Goal: Task Accomplishment & Management: Complete application form

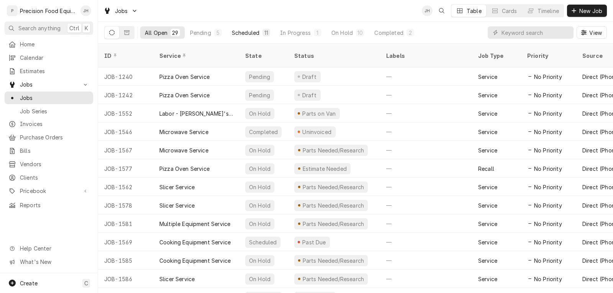
click at [260, 31] on button "Scheduled 11" at bounding box center [250, 32] width 47 height 12
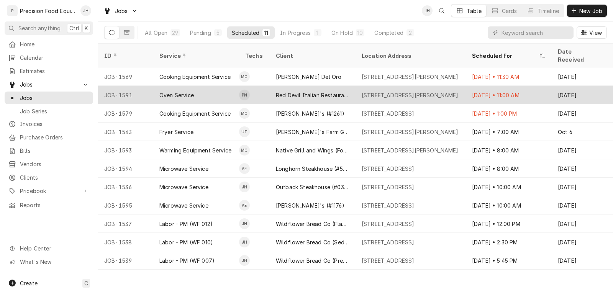
click at [206, 86] on div "Oven Service" at bounding box center [196, 95] width 86 height 18
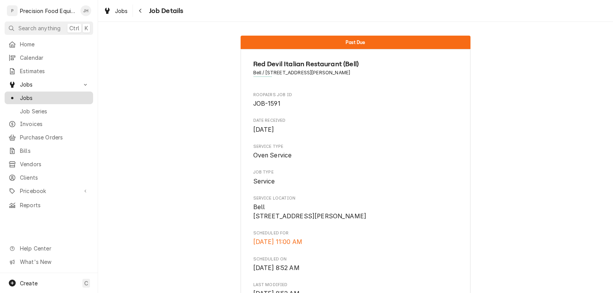
click at [36, 94] on span "Jobs" at bounding box center [54, 98] width 69 height 8
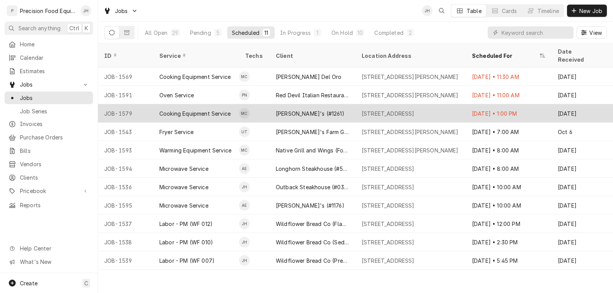
click at [210, 110] on div "Cooking Equipment Service" at bounding box center [194, 114] width 71 height 8
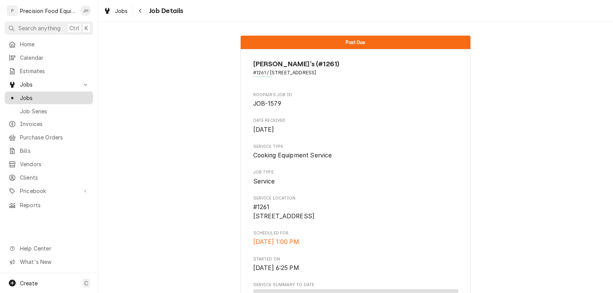
click at [41, 95] on span "Jobs" at bounding box center [54, 98] width 69 height 8
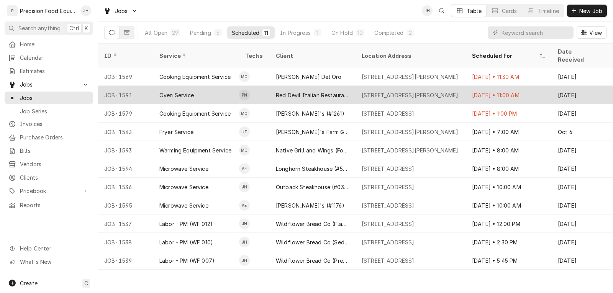
drag, startPoint x: 213, startPoint y: 86, endPoint x: 194, endPoint y: 86, distance: 19.1
click at [194, 86] on div "Oven Service" at bounding box center [196, 95] width 86 height 18
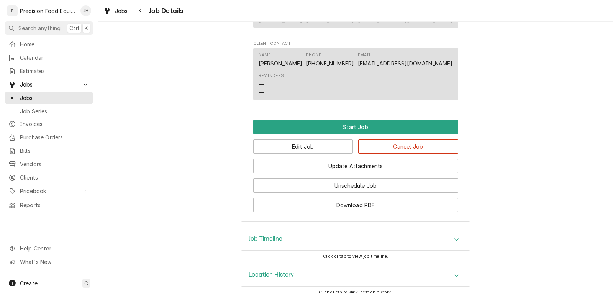
scroll to position [460, 0]
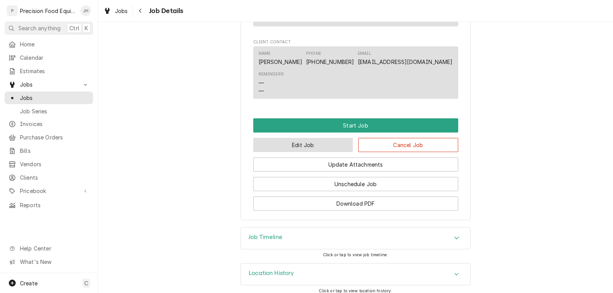
click at [314, 152] on button "Edit Job" at bounding box center [303, 145] width 100 height 14
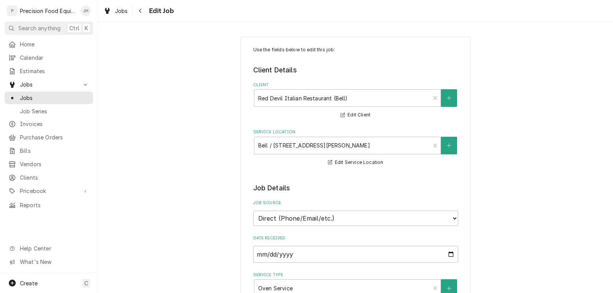
type textarea "x"
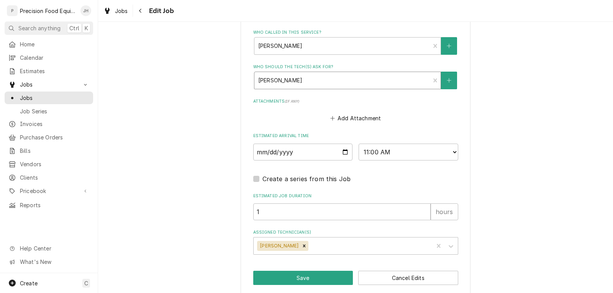
scroll to position [542, 0]
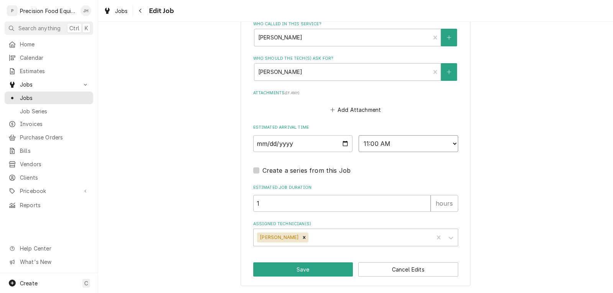
click at [408, 144] on select "AM / PM 6:00 AM 6:15 AM 6:30 AM 6:45 AM 7:00 AM 7:15 AM 7:30 AM 7:45 AM 8:00 AM…" at bounding box center [408, 143] width 100 height 17
select select "08:00:00"
click at [358, 135] on select "AM / PM 6:00 AM 6:15 AM 6:30 AM 6:45 AM 7:00 AM 7:15 AM 7:30 AM 7:45 AM 8:00 AM…" at bounding box center [408, 143] width 100 height 17
click at [342, 145] on input "2025-10-14" at bounding box center [303, 143] width 100 height 17
type textarea "x"
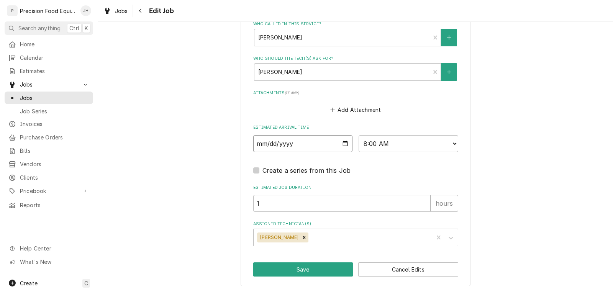
type input "2025-10-15"
click at [291, 267] on button "Save" at bounding box center [303, 269] width 100 height 14
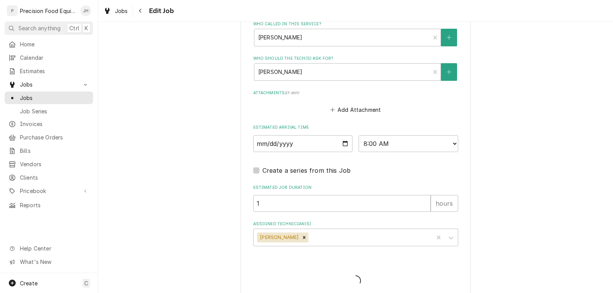
type textarea "x"
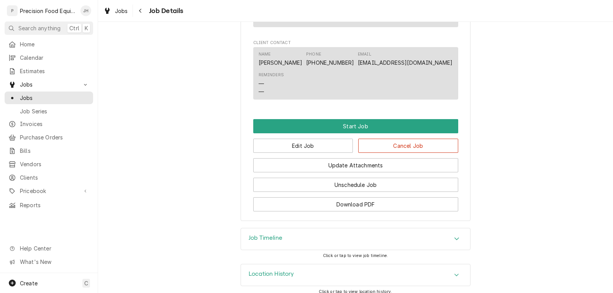
scroll to position [460, 0]
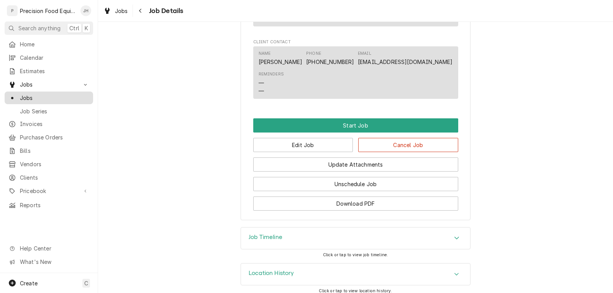
click at [51, 95] on span "Jobs" at bounding box center [54, 98] width 69 height 8
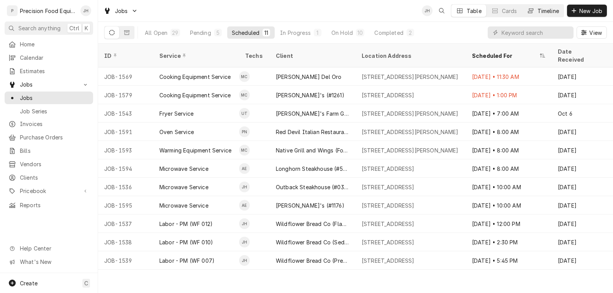
click at [545, 14] on div "Timeline" at bounding box center [547, 11] width 21 height 8
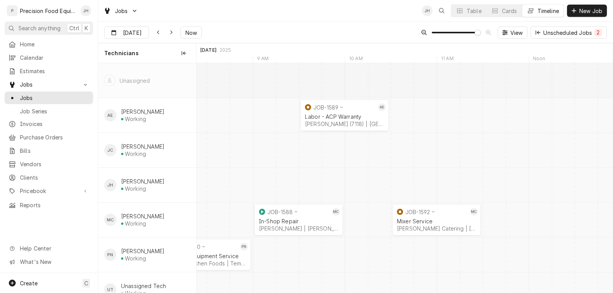
scroll to position [22, 0]
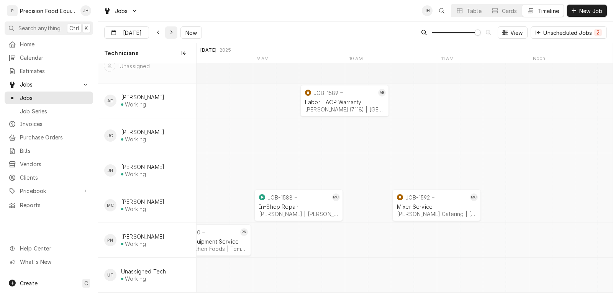
click at [171, 34] on div "Dynamic Content Wrapper" at bounding box center [171, 33] width 8 height 8
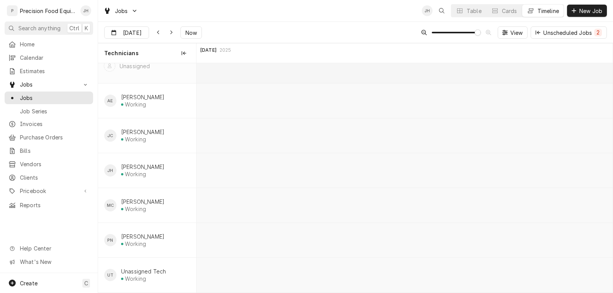
scroll to position [0, 10217]
type input "Oct 15"
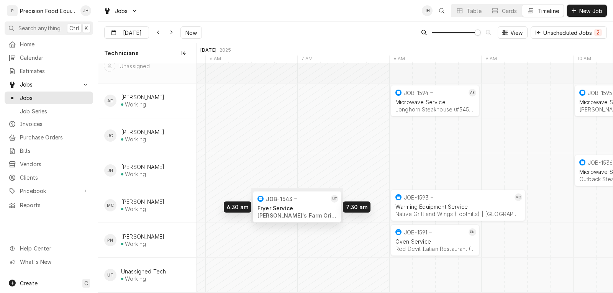
drag, startPoint x: 342, startPoint y: 269, endPoint x: 297, endPoint y: 201, distance: 81.6
click at [297, 201] on div "8:00 AM 9:00 AM JOB-1594 AE Microwave Service Longhorn Steakhouse (#5455) | Cha…" at bounding box center [404, 171] width 416 height 244
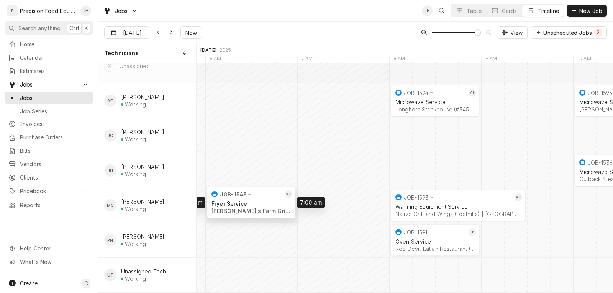
drag, startPoint x: 309, startPoint y: 201, endPoint x: 270, endPoint y: 198, distance: 38.8
click at [270, 198] on div "8:00 AM 9:00 AM JOB-1594 AE Microwave Service Longhorn Steakhouse (#5455) | Cha…" at bounding box center [404, 171] width 416 height 244
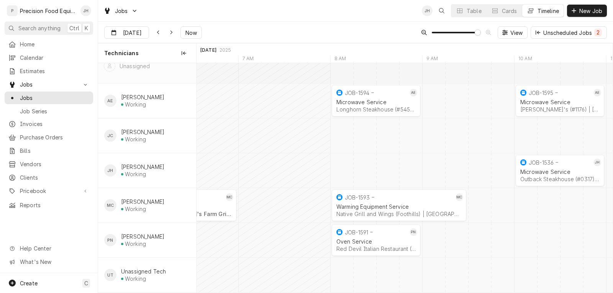
scroll to position [0, 10356]
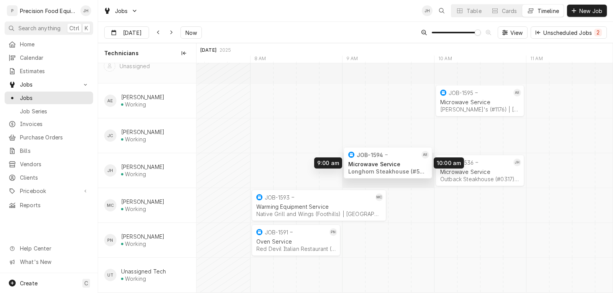
drag, startPoint x: 294, startPoint y: 89, endPoint x: 381, endPoint y: 151, distance: 106.5
click at [381, 151] on div "10:00 AM 11:00 AM JOB-1536 JH Microwave Service Outback Steakhouse (#0317) | Fl…" at bounding box center [404, 171] width 416 height 244
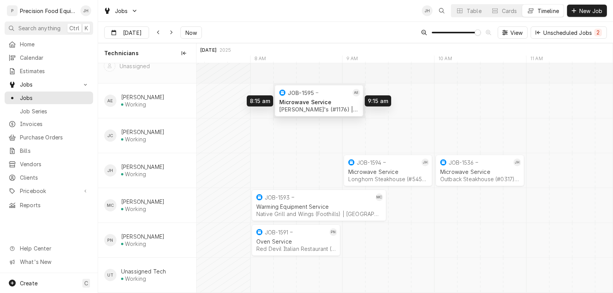
drag, startPoint x: 480, startPoint y: 90, endPoint x: 320, endPoint y: 90, distance: 159.3
click at [320, 90] on div "10:00 AM 11:00 AM JOB-1536 JH Microwave Service Outback Steakhouse (#0317) | Fl…" at bounding box center [404, 171] width 416 height 244
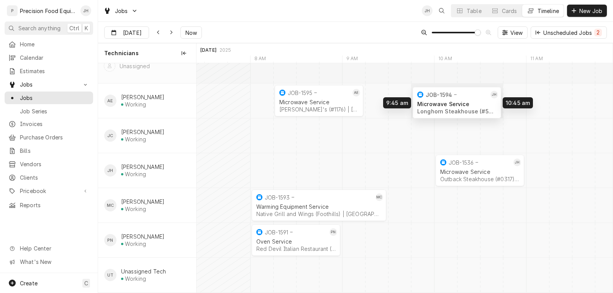
drag, startPoint x: 374, startPoint y: 167, endPoint x: 446, endPoint y: 100, distance: 98.6
click at [446, 100] on div "10:00 AM 11:00 AM JOB-1536 JH Microwave Service Outback Steakhouse (#0317) | Fl…" at bounding box center [404, 171] width 416 height 244
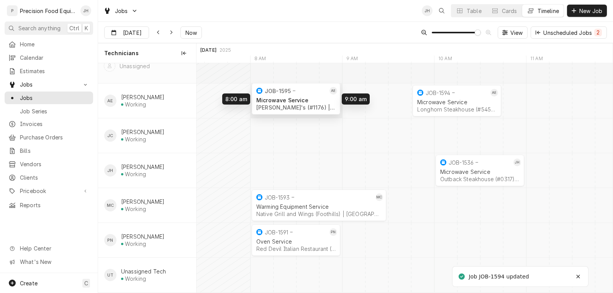
drag, startPoint x: 340, startPoint y: 93, endPoint x: 324, endPoint y: 92, distance: 15.4
click at [324, 92] on div "10:00 AM 11:00 AM JOB-1536 JH Microwave Service Outback Steakhouse (#0317) | Fl…" at bounding box center [404, 171] width 416 height 244
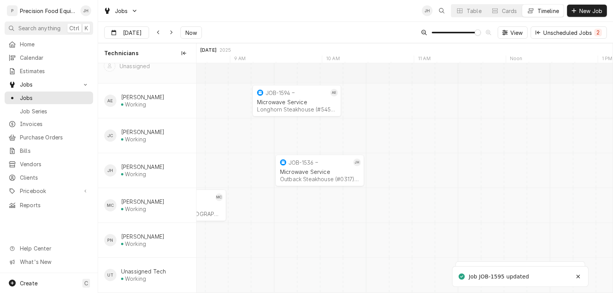
scroll to position [0, 0]
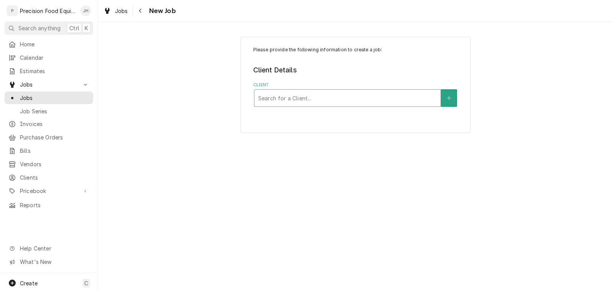
click at [357, 95] on div "Client" at bounding box center [347, 98] width 178 height 14
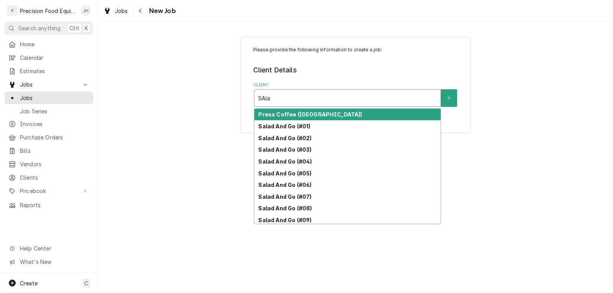
type input "SAla"
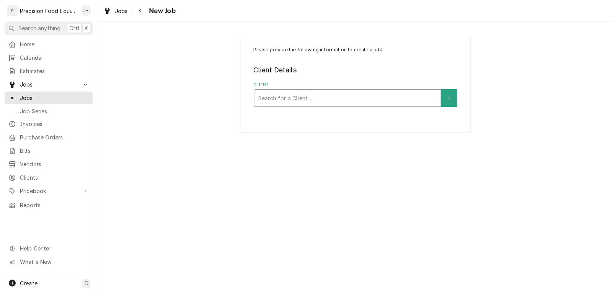
click at [283, 98] on div "Client" at bounding box center [347, 98] width 178 height 14
type input "salad 26"
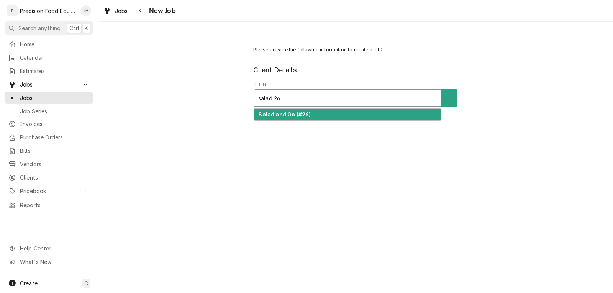
click at [331, 114] on div "Salad and Go (#26)" at bounding box center [347, 115] width 186 height 12
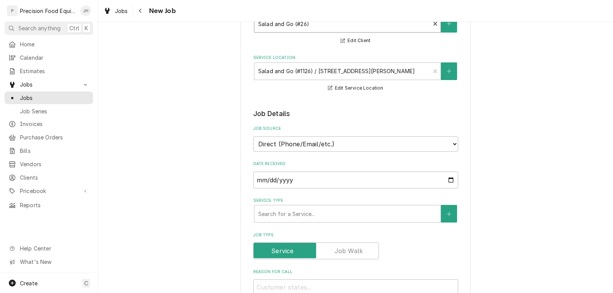
scroll to position [77, 0]
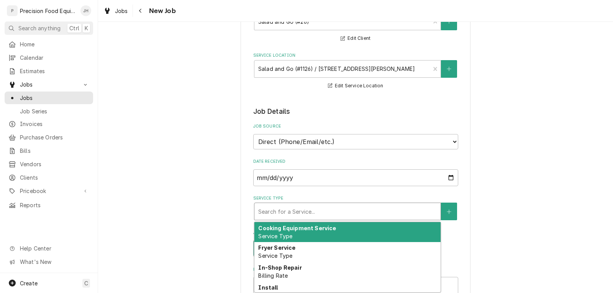
click at [316, 209] on div "Service Type" at bounding box center [347, 212] width 178 height 14
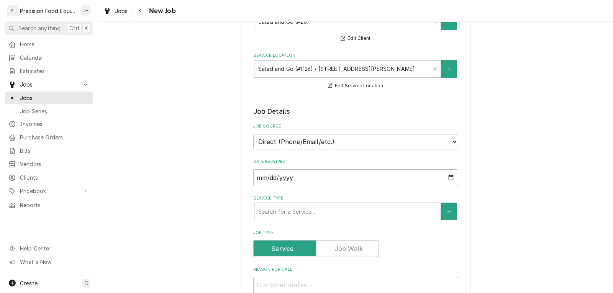
type textarea "x"
type input "m"
type textarea "x"
type input "mi"
type textarea "x"
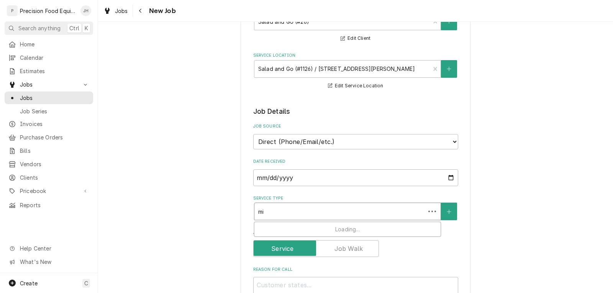
type input "mic"
type textarea "x"
type input "micr"
type textarea "x"
type input "micro"
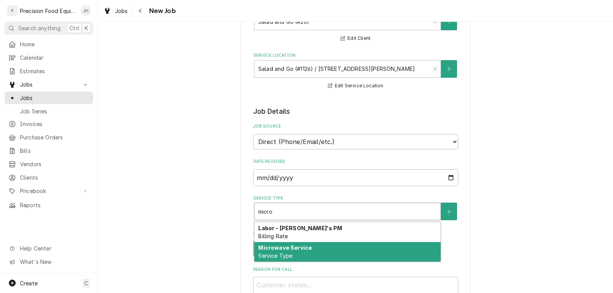
click at [280, 247] on strong "Microwave Service" at bounding box center [285, 247] width 54 height 7
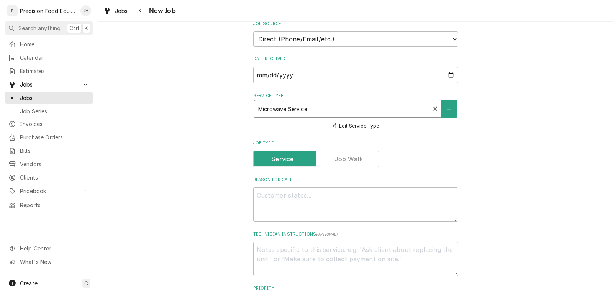
scroll to position [191, 0]
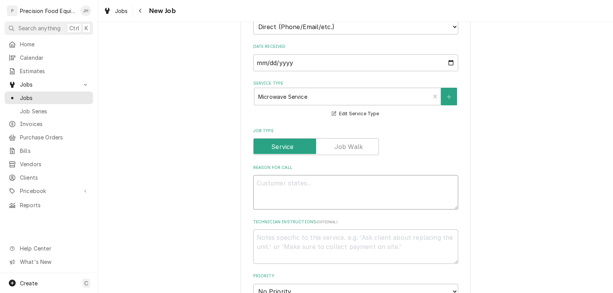
click at [285, 186] on textarea "Reason For Call" at bounding box center [355, 192] width 205 height 34
type textarea "x"
type textarea "O"
type textarea "x"
type textarea "Ov"
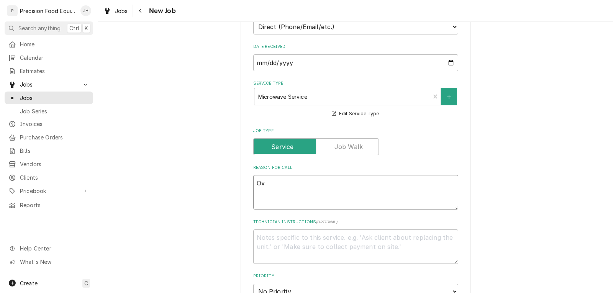
type textarea "x"
type textarea "Ove"
type textarea "x"
type textarea "Oven"
type textarea "x"
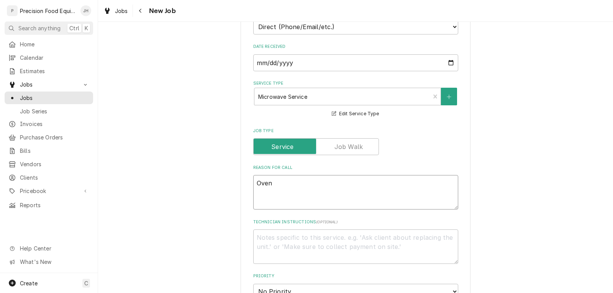
type textarea "Oven"
type textarea "x"
type textarea "Oven n"
type textarea "x"
type textarea "Oven no"
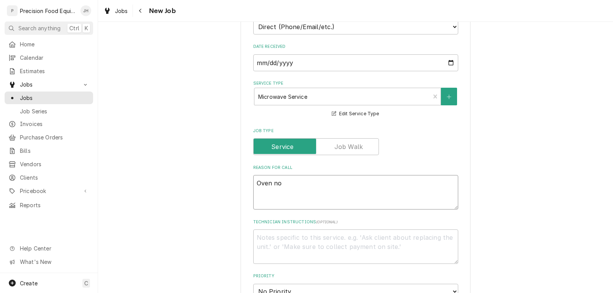
type textarea "x"
type textarea "Oven not"
type textarea "x"
type textarea "Oven not"
type textarea "x"
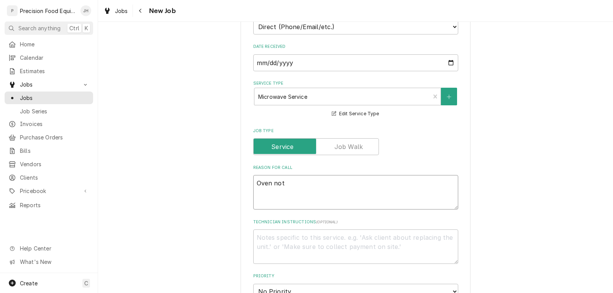
type textarea "Oven not c"
type textarea "x"
type textarea "Oven not co"
type textarea "x"
type textarea "Oven not coo"
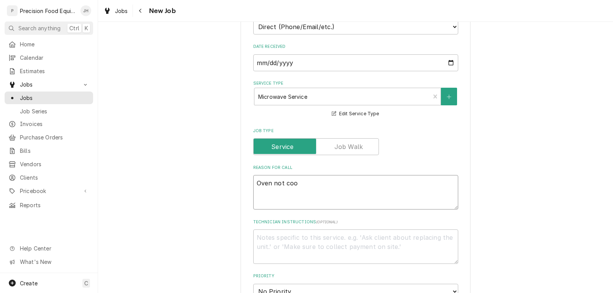
type textarea "x"
type textarea "Oven not cook"
type textarea "x"
type textarea "Oven not cooki"
type textarea "x"
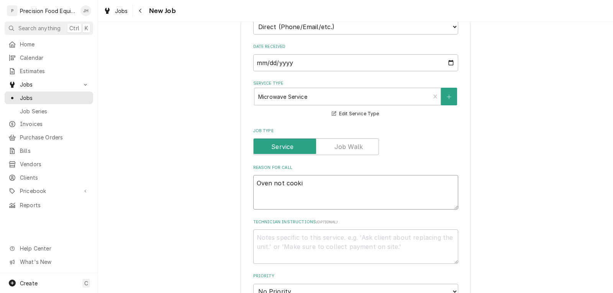
type textarea "Oven not cookin"
type textarea "x"
type textarea "Oven not cooking"
type textarea "x"
type textarea "Oven not cooking"
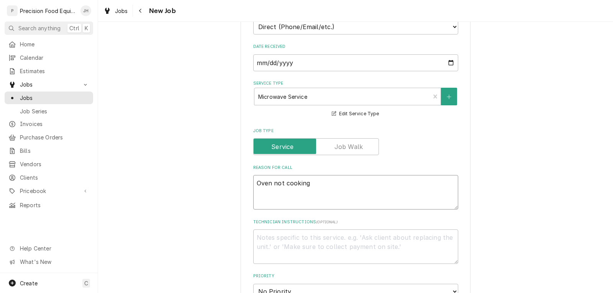
type textarea "x"
type textarea "Oven not cooking e"
type textarea "x"
type textarea "Oven not cooking eg"
type textarea "x"
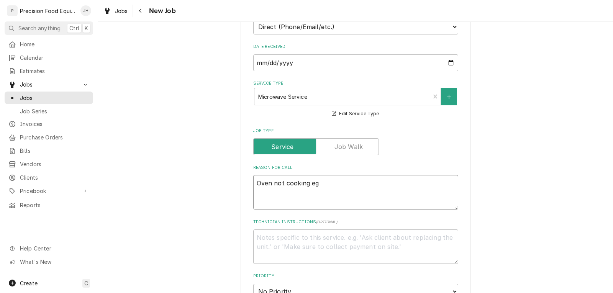
type textarea "Oven not cooking egg"
type textarea "x"
type textarea "Oven not cooking eggs"
type textarea "x"
type textarea "Oven not cooking eggs"
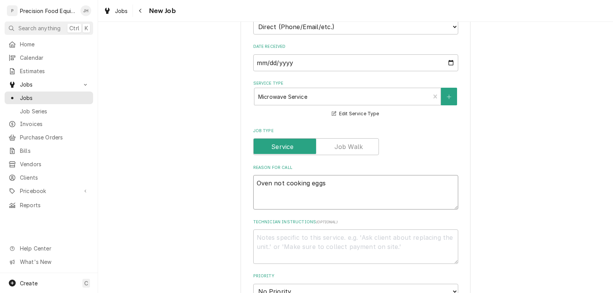
type textarea "x"
type textarea "Oven not cooking eggs c"
type textarea "x"
type textarea "Oven not cooking eggs co"
type textarea "x"
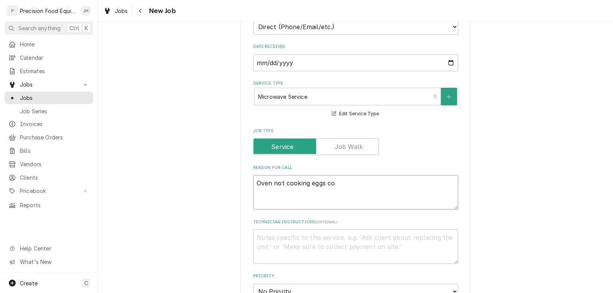
type textarea "Oven not cooking eggs cor"
type textarea "x"
type textarea "Oven not cooking eggs corr"
type textarea "x"
type textarea "Oven not cooking eggs corre"
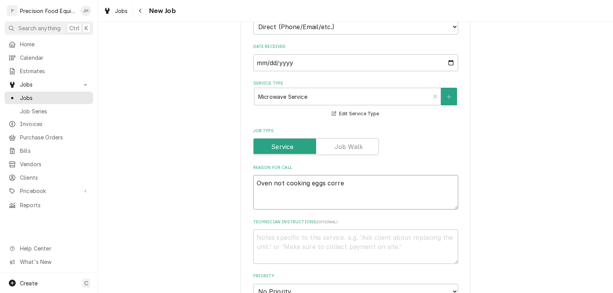
type textarea "x"
type textarea "Oven not cooking eggs correc"
type textarea "x"
type textarea "Oven not cooking eggs correct"
type textarea "x"
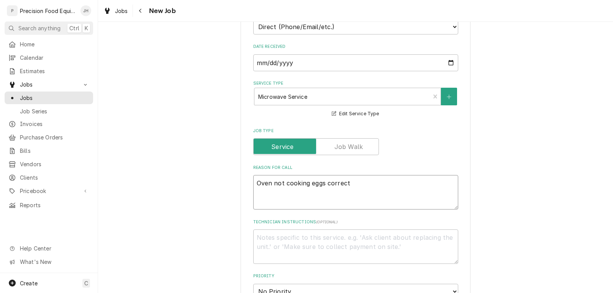
type textarea "Oven not cooking eggs correctl"
type textarea "x"
type textarea "Oven not cooking eggs correctly"
type textarea "x"
type textarea "Oven not cooking eggs correctly."
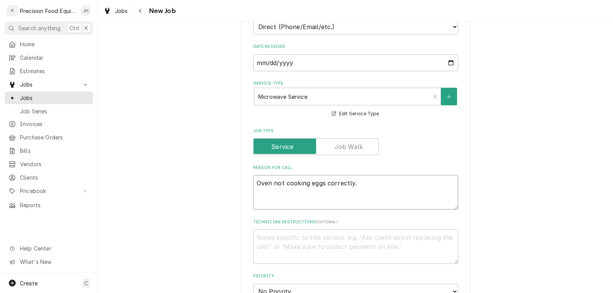
type textarea "x"
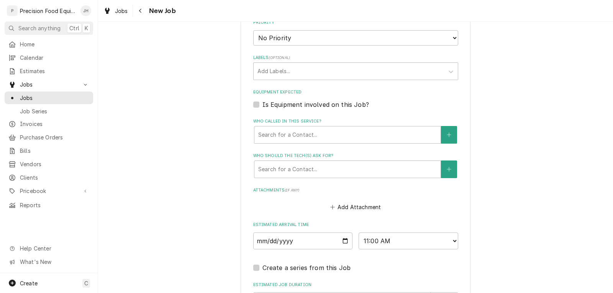
scroll to position [460, 0]
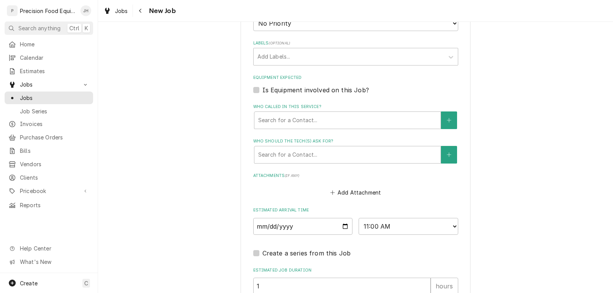
type textarea "Oven not cooking eggs correctly."
click at [316, 89] on label "Is Equipment involved on this Job?" at bounding box center [315, 89] width 106 height 9
click at [316, 89] on input "Equipment Expected" at bounding box center [364, 93] width 205 height 17
checkbox input "true"
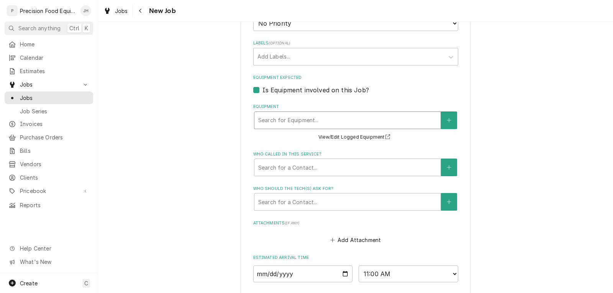
click at [289, 115] on div "Equipment" at bounding box center [347, 120] width 178 height 14
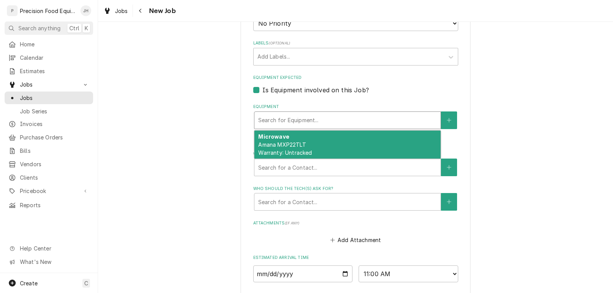
click at [288, 147] on span "Amana MXP22TLT Warranty: Untracked" at bounding box center [285, 148] width 54 height 15
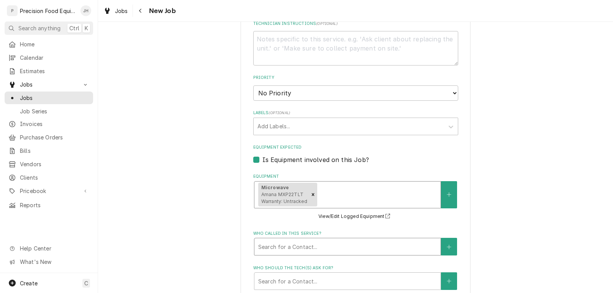
scroll to position [389, 0]
click at [308, 42] on textarea "Technician Instructions ( optional )" at bounding box center [355, 49] width 205 height 34
type textarea "x"
type textarea "L"
type textarea "x"
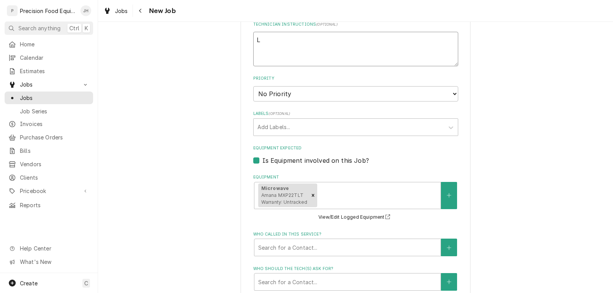
type textarea "Lo"
type textarea "x"
type textarea "Log"
type textarea "x"
type textarea "Log"
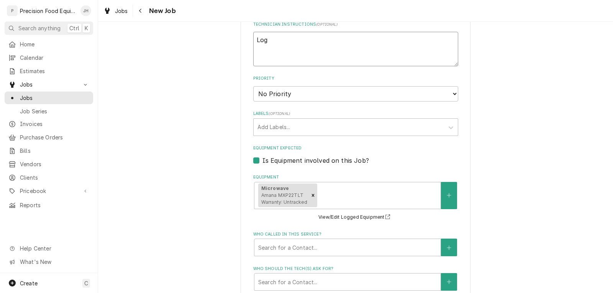
type textarea "x"
type textarea "Log i"
type textarea "x"
type textarea "Log in"
type textarea "x"
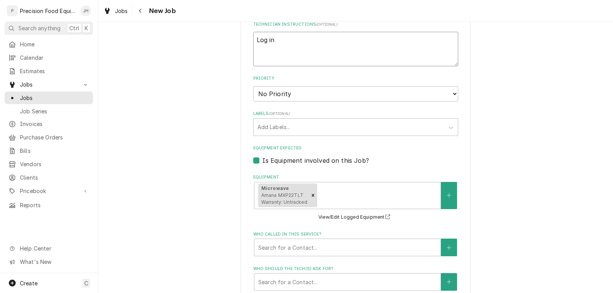
type textarea "Log in/"
type textarea "x"
type textarea "Log in/o"
type textarea "x"
type textarea "Log in/ou"
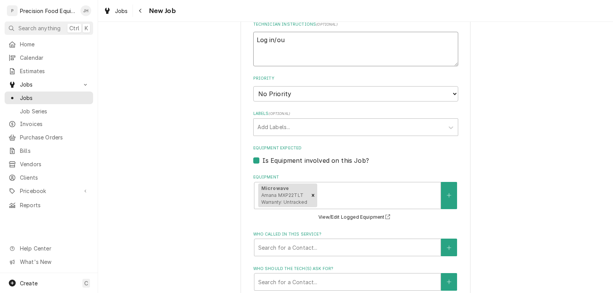
type textarea "x"
type textarea "Log in/out"
type textarea "x"
type textarea "Log in/out"
type textarea "x"
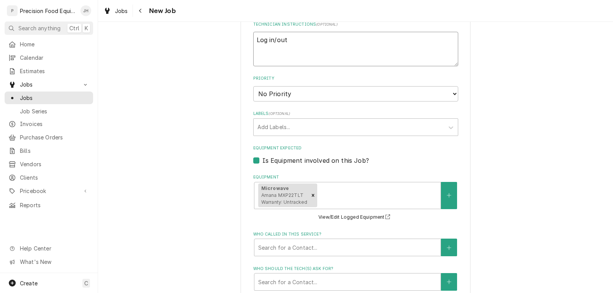
type textarea "Log in/out 5"
type textarea "x"
type textarea "Log in/out 51"
type textarea "x"
type textarea "Log in/out 516"
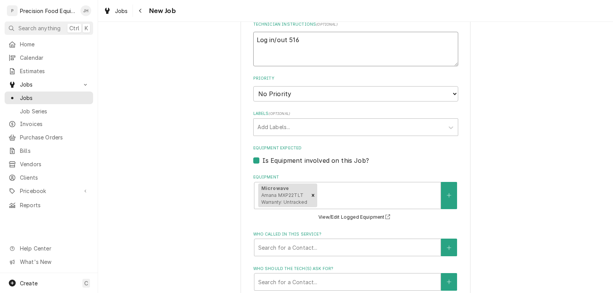
type textarea "x"
type textarea "Log in/out 516-"
type textarea "x"
type textarea "Log in/out 516-5"
type textarea "x"
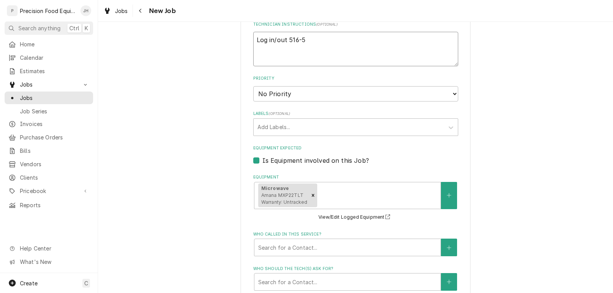
type textarea "Log in/out 516-50"
type textarea "x"
type textarea "Log in/out 516-500"
type textarea "x"
type textarea "Log in/out 516-500-"
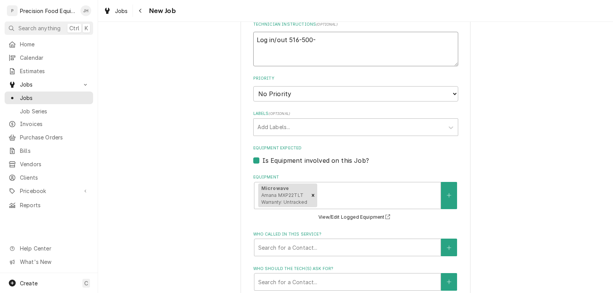
type textarea "x"
type textarea "Log in/out 516-500-7"
type textarea "x"
type textarea "Log in/out 516-500-77"
type textarea "x"
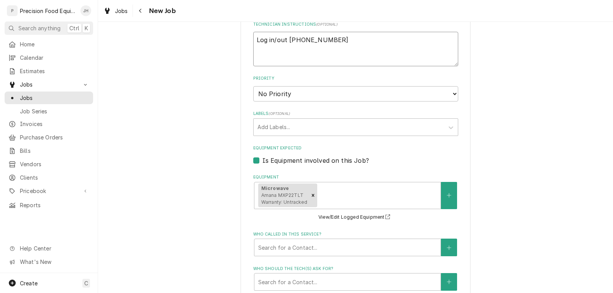
type textarea "Log in/out 516-500-777"
type textarea "x"
type textarea "Log in/out 516-500-7776"
type textarea "x"
type textarea "Log in/out 516-500-7776"
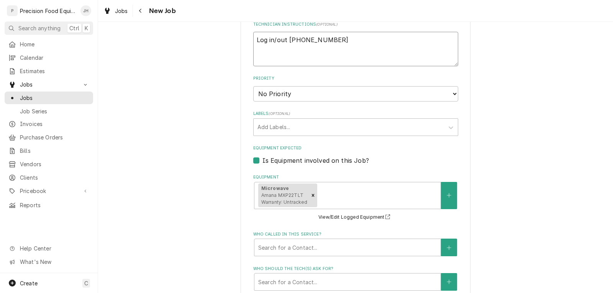
type textarea "x"
type textarea "Log in/out 516-500-7776 P"
type textarea "x"
type textarea "Log in/out 516-500-7776 Pi"
type textarea "x"
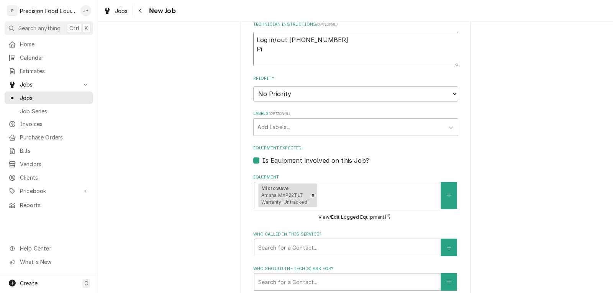
type textarea "Log in/out 516-500-7776 Pin"
type textarea "x"
type textarea "Log in/out 516-500-7776 Pin"
type textarea "x"
type textarea "Log in/out 516-500-7776 Pin 2"
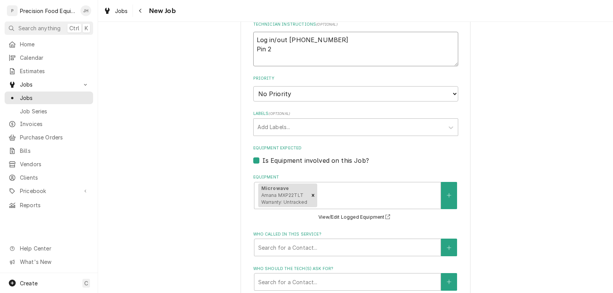
type textarea "x"
type textarea "Log in/out 516-500-7776 Pin 21"
type textarea "x"
type textarea "Log in/out 516-500-7776 Pin 213"
type textarea "x"
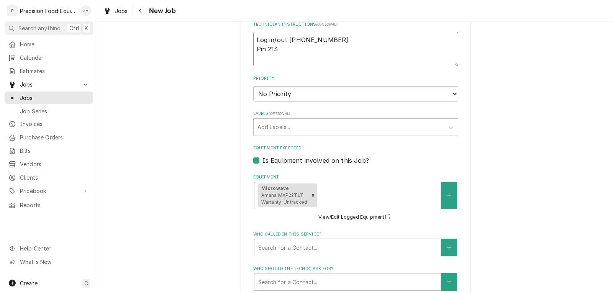
type textarea "Log in/out 516-500-7776 Pin 2136"
type textarea "x"
type textarea "Log in/out 516-500-7776 Pin 21368"
type textarea "x"
type textarea "Log in/out 516-500-7776 Pin 213684"
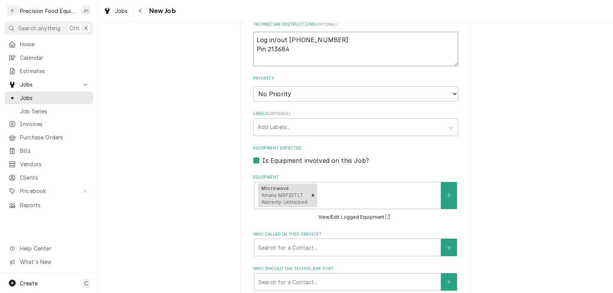
type textarea "x"
type textarea "Log in/out 516-500-7776 Pin 2136843"
type textarea "x"
type textarea "Log in/out 516-500-7776 Pin 2136843"
type textarea "x"
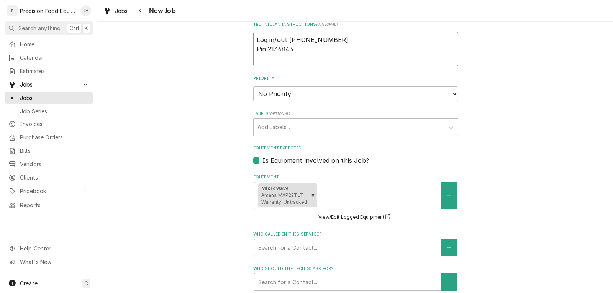
type textarea "Log in/out 516-500-7776 Pin 2136843 P"
type textarea "x"
type textarea "Log in/out 516-500-7776 Pin 2136843 PO"
type textarea "x"
type textarea "Log in/out 516-500-7776 Pin 2136843 PO"
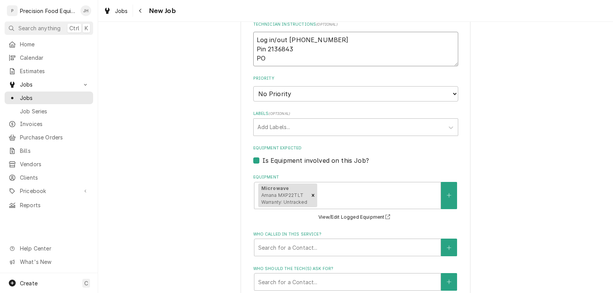
type textarea "x"
type textarea "Log in/out 516-500-7776 Pin 2136843 PO 3"
type textarea "x"
type textarea "Log in/out 516-500-7776 Pin 2136843 PO 32"
type textarea "x"
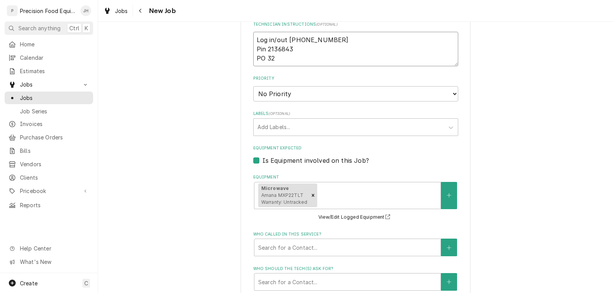
type textarea "Log in/out 516-500-7776 Pin 2136843 PO 328"
type textarea "x"
type textarea "Log in/out 516-500-7776 Pin 2136843 PO 3287"
type textarea "x"
type textarea "Log in/out 516-500-7776 Pin 2136843 PO 32870"
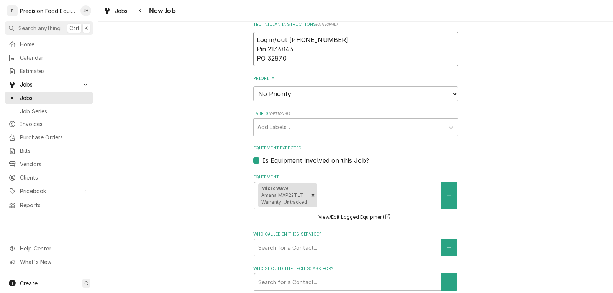
type textarea "x"
type textarea "Log in/out 516-500-7776 Pin 2136843 PO 328700"
type textarea "x"
type textarea "Log in/out 516-500-7776 Pin 2136843 PO 3287002"
type textarea "x"
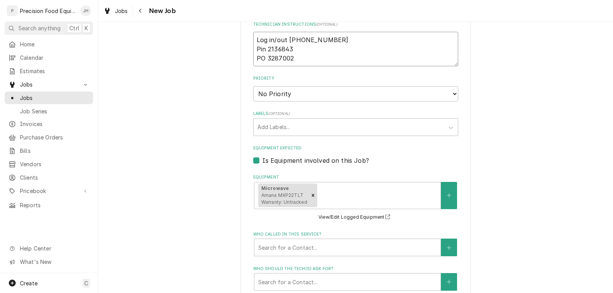
type textarea "Log in/out 516-500-7776 Pin 2136843 PO 32870027"
type textarea "x"
type textarea "Log in/out 516-500-7776 Pin 2136843 PO 328700270"
type textarea "x"
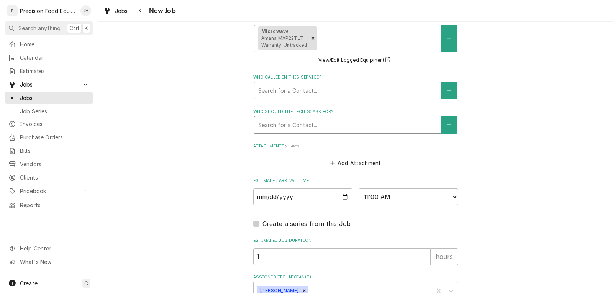
scroll to position [619, 0]
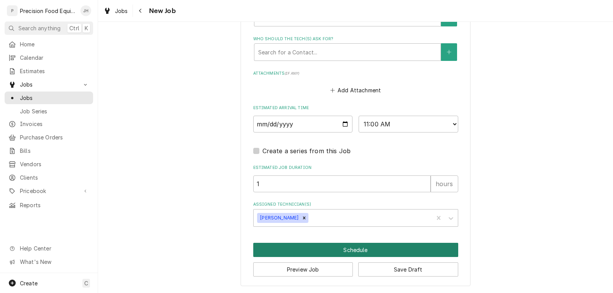
type textarea "Log in/out 516-500-7776 Pin 2136843 PO 328700270"
click at [354, 250] on button "Schedule" at bounding box center [355, 250] width 205 height 14
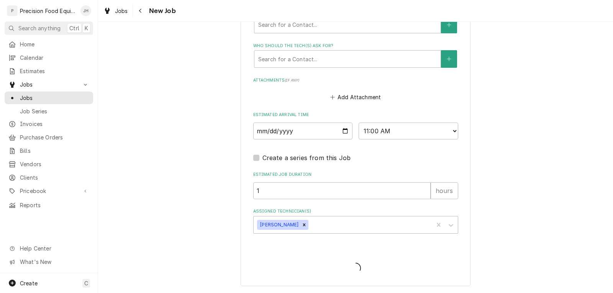
type textarea "x"
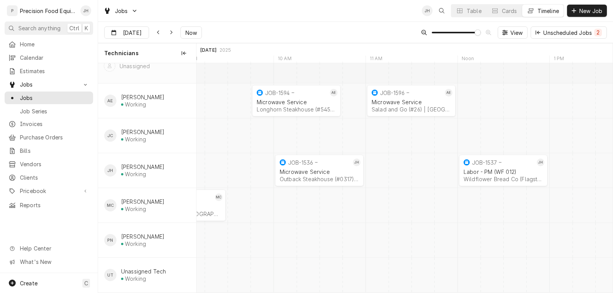
scroll to position [22, 0]
click at [39, 187] on span "Pricebook" at bounding box center [49, 191] width 58 height 8
click at [38, 214] on span "Parts & Materials" at bounding box center [54, 218] width 69 height 8
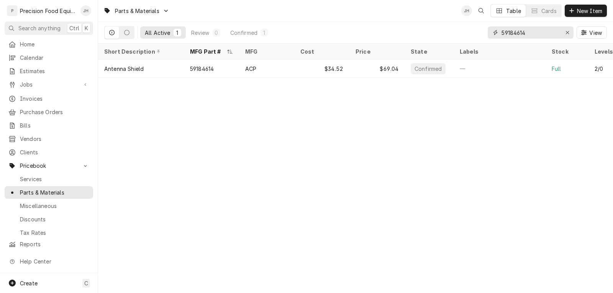
drag, startPoint x: 532, startPoint y: 33, endPoint x: 498, endPoint y: 40, distance: 34.9
click at [498, 40] on div "59184614 View" at bounding box center [547, 32] width 119 height 21
paste input "Bizerba 60385110150"
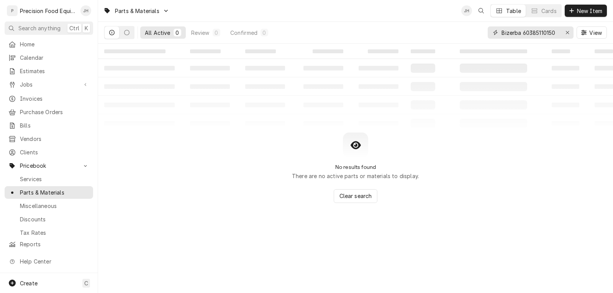
drag, startPoint x: 524, startPoint y: 35, endPoint x: 489, endPoint y: 39, distance: 34.7
click at [489, 39] on div "Bizerba 60385110150 View" at bounding box center [547, 32] width 119 height 21
type input "60385110150"
click at [588, 11] on span "New Item" at bounding box center [589, 11] width 28 height 8
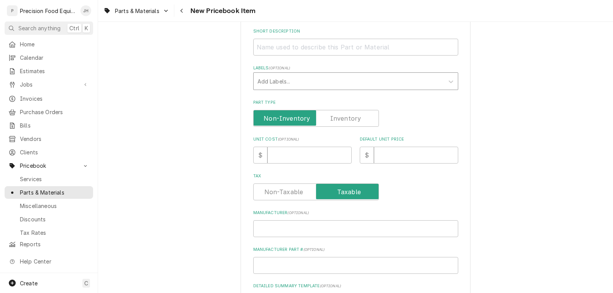
scroll to position [153, 0]
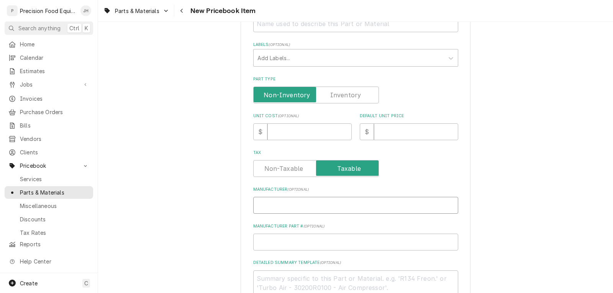
click at [292, 205] on input "Manufacturer ( optional )" at bounding box center [355, 205] width 205 height 17
paste input "Bizerba 60385110150"
type textarea "x"
type input "Bizerba 60385110150"
click at [283, 239] on input "Manufacturer Part # ( optional )" at bounding box center [355, 242] width 205 height 17
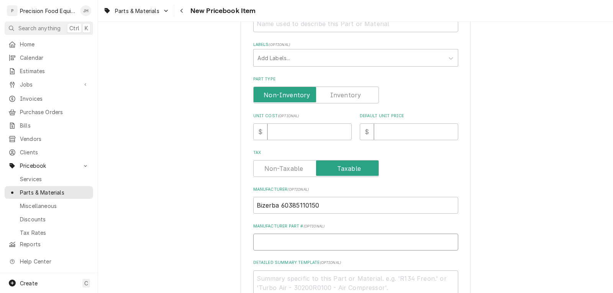
paste input "Bizerba 60385110150"
type textarea "x"
type input "Bizerba 60385110150"
click at [278, 242] on input "Bizerba 60385110150" at bounding box center [355, 242] width 205 height 17
type textarea "x"
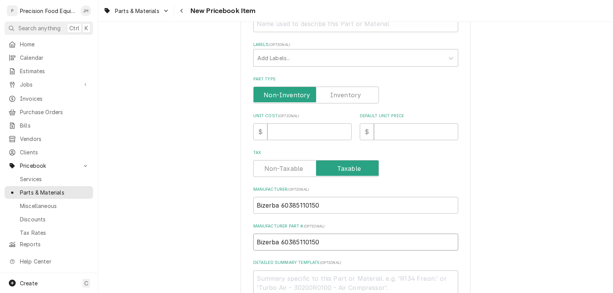
type input "Bizerba60385110150"
type textarea "x"
type input "Bizerb60385110150"
type textarea "x"
type input "Bizer60385110150"
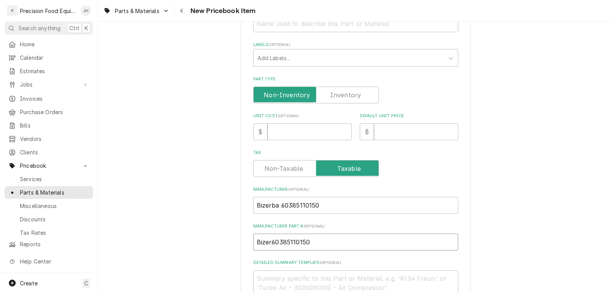
type textarea "x"
type input "Bize60385110150"
type textarea "x"
type input "Biz60385110150"
type textarea "x"
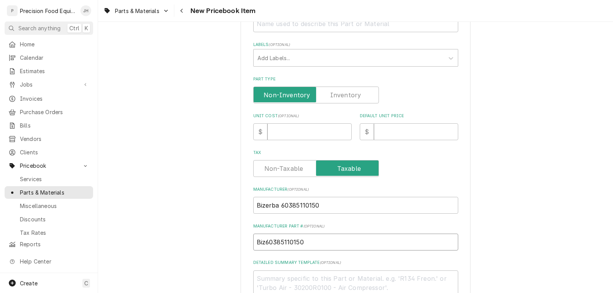
type input "Bi60385110150"
type textarea "x"
type input "B60385110150"
type textarea "x"
type input "60385110150"
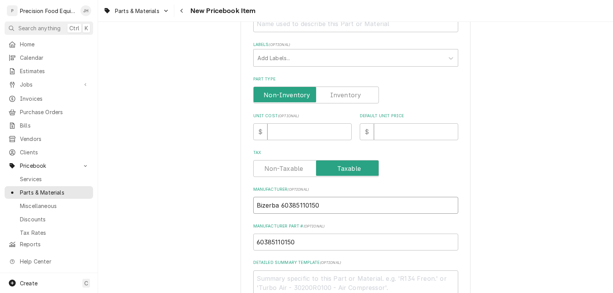
click at [325, 201] on input "Bizerba 60385110150" at bounding box center [355, 205] width 205 height 17
type textarea "x"
type input "Bizerba 6038511015"
type textarea "x"
type input "Bizerba 603851101"
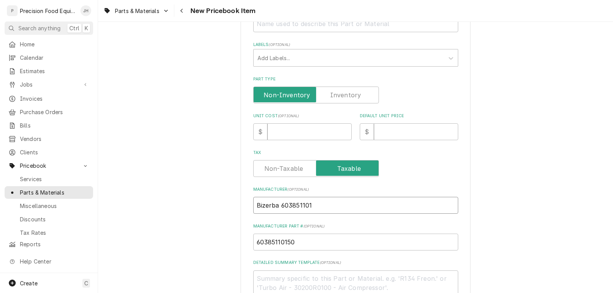
type textarea "x"
type input "Bizerba 60385110"
type textarea "x"
type input "Bizerba 6038511"
type textarea "x"
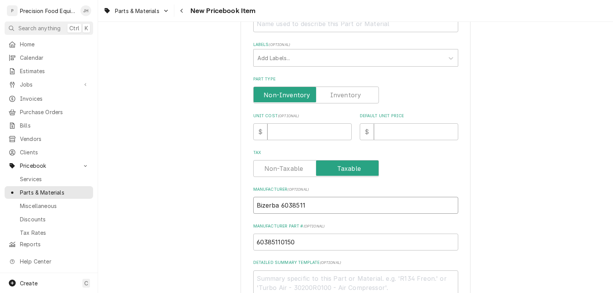
type input "Bizerba 603851"
type textarea "x"
type input "Bizerba 60385"
type textarea "x"
type input "Bizerba 6038"
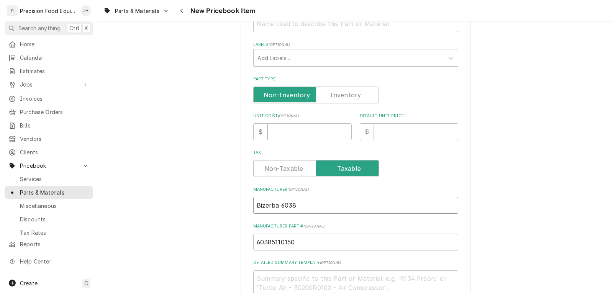
type textarea "x"
type input "Bizerba 603"
type textarea "x"
type input "Bizerba 60"
type textarea "x"
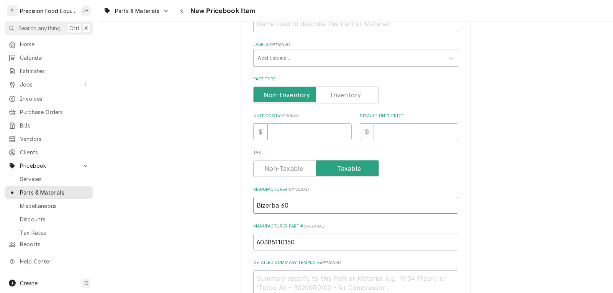
type input "Bizerba 6"
type textarea "x"
type input "Bizerba"
type textarea "x"
type input "Bizerba"
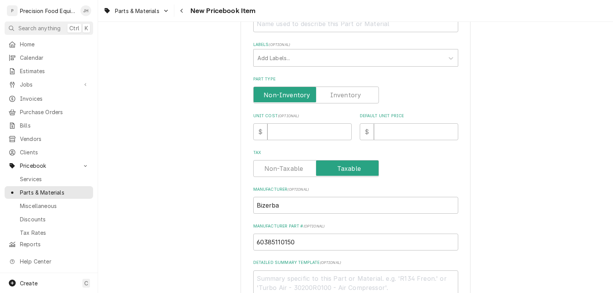
click at [351, 92] on label "Part Type" at bounding box center [316, 95] width 126 height 17
click at [351, 92] on input "Part Type" at bounding box center [316, 95] width 119 height 17
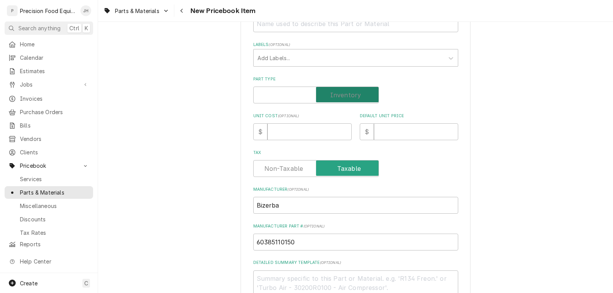
checkbox input "true"
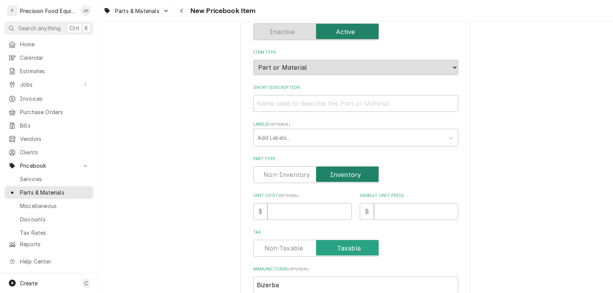
scroll to position [77, 0]
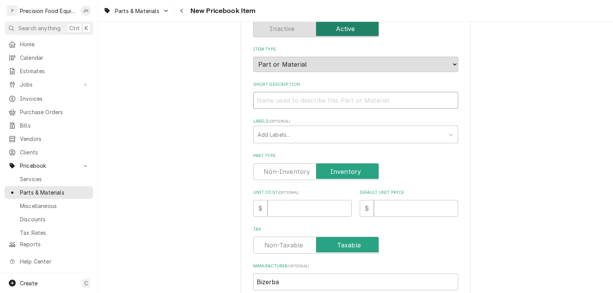
paste input "Control Board Assembly, SE12-D/DSP"
type textarea "x"
type input "Control Board Assembly, SE12-D/DSP"
type textarea "x"
type input "Control Board Assembly, SE12-D/DS"
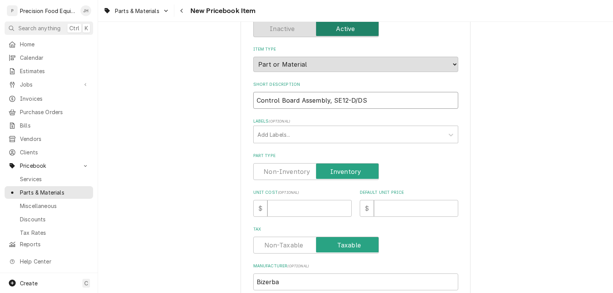
type textarea "x"
type input "Control Board Assembly, SE12-D/D"
type textarea "x"
type input "Control Board Assembly, SE12-D/"
type textarea "x"
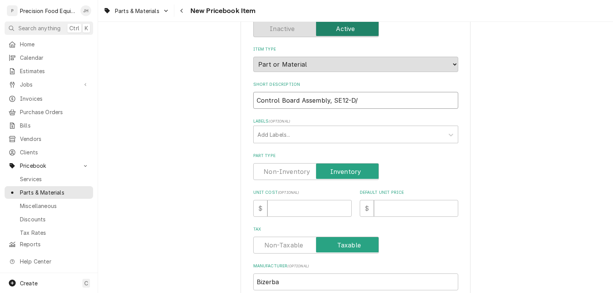
type input "Control Board Assembly, SE12-D"
type textarea "x"
type input "Control Board Assembly, SE12-"
type textarea "x"
type input "Control Board Assembly, SE12"
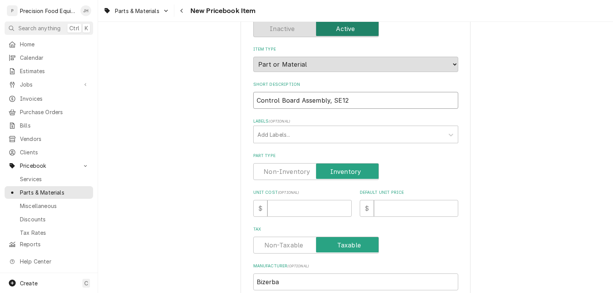
type textarea "x"
type input "Control Board Assembly, SE1"
type textarea "x"
type input "Control Board Assembly, SE"
type textarea "x"
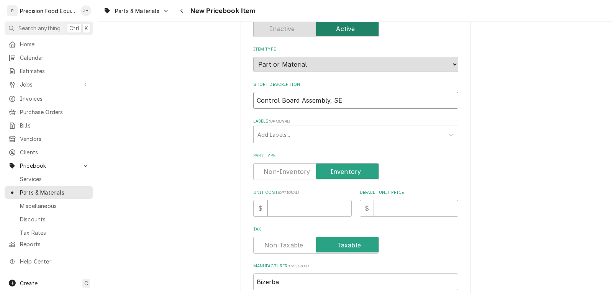
type input "Control Board Assembly, S"
type textarea "x"
type input "Control Board Assembly,"
type textarea "x"
type input "Control Board Assembly, G"
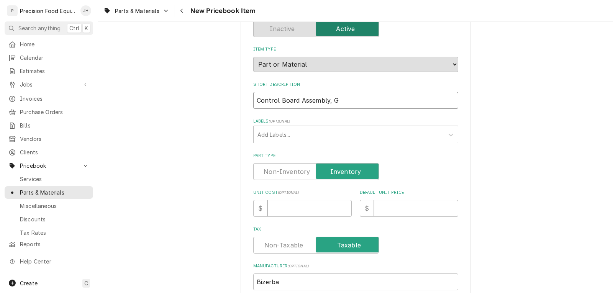
type textarea "x"
type input "Control Board Assembly, GS"
type textarea "x"
type input "Control Board Assembly, GSP"
click at [293, 216] on input "Unit Cost ( optional )" at bounding box center [309, 208] width 84 height 17
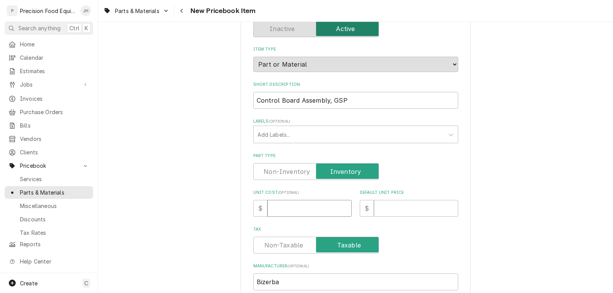
type textarea "x"
type input "2"
type textarea "x"
type input "25"
type textarea "x"
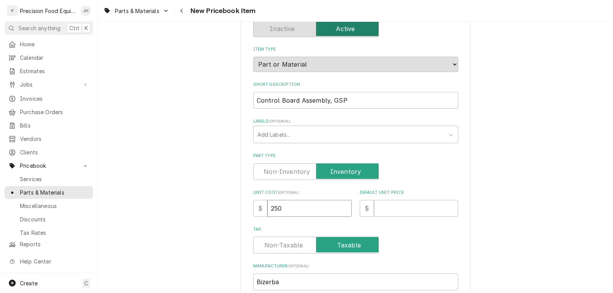
type input "250"
type textarea "x"
type input "4"
type textarea "x"
type input "48"
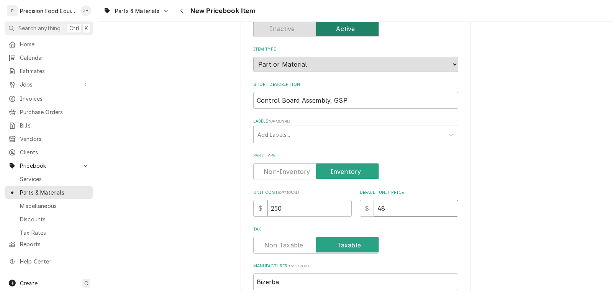
type textarea "x"
type input "487"
type textarea "x"
type input "487.2"
type textarea "x"
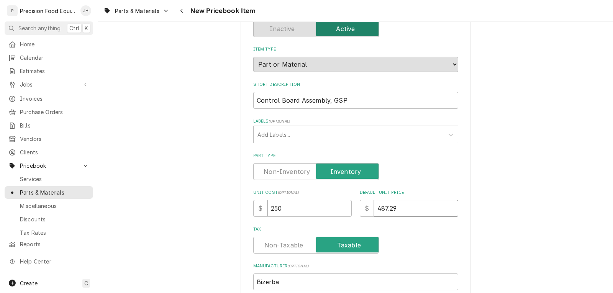
type input "487.29"
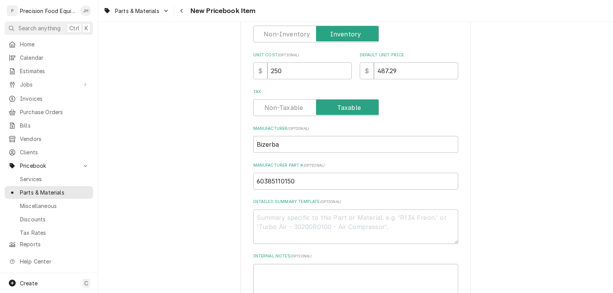
scroll to position [306, 0]
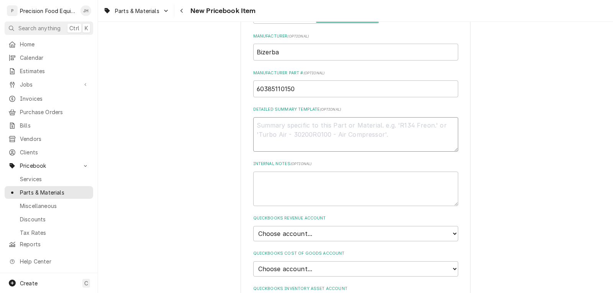
paste textarea "Control Board Assembly, SE12-D/DSP"
type textarea "x"
type textarea "Control Board Assembly, SE12-D/DSP"
drag, startPoint x: 373, startPoint y: 128, endPoint x: 330, endPoint y: 132, distance: 43.1
click at [330, 132] on textarea "Control Board Assembly, SE12-D/DSP" at bounding box center [355, 134] width 205 height 34
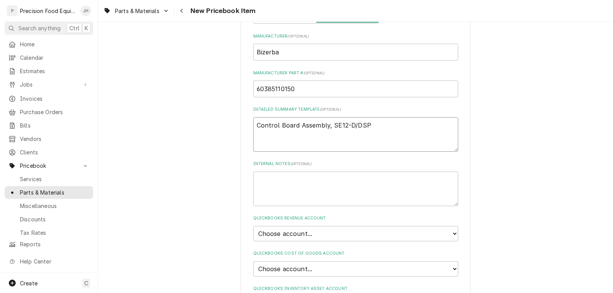
type textarea "x"
type textarea "Control Board Assembly, G"
type textarea "x"
type textarea "Control Board Assembly, GS"
type textarea "x"
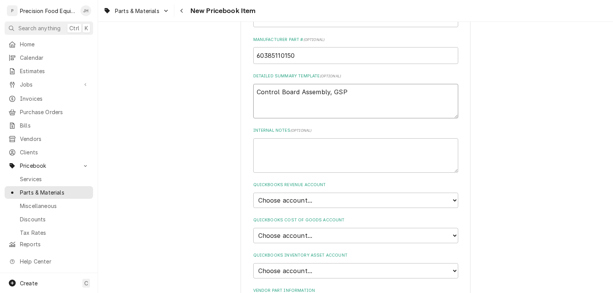
scroll to position [383, 0]
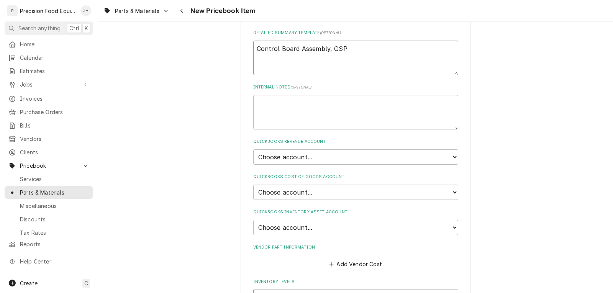
type textarea "Control Board Assembly, GSP"
click at [332, 152] on select "Choose account... Discount Income Misc Income Non taxable issues 46600: Parts a…" at bounding box center [355, 156] width 205 height 15
select select "8000000A-1210141275"
click at [253, 149] on select "Choose account... Discount Income Misc Income Non taxable issues 46600: Parts a…" at bounding box center [355, 156] width 205 height 15
type textarea "x"
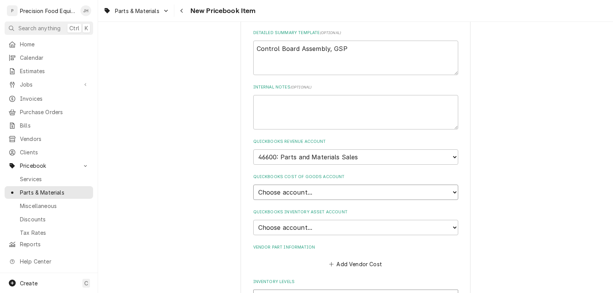
click at [318, 189] on select "Choose account... Loss Expense Loss Expense 11/3/2014 Loss Expense 11/4/2014 Co…" at bounding box center [355, 192] width 205 height 15
select select "80000023-1210145225"
click at [253, 185] on select "Choose account... Loss Expense Loss Expense 11/3/2014 Loss Expense 11/4/2014 Co…" at bounding box center [355, 192] width 205 height 15
type textarea "x"
click at [319, 224] on select "Choose account... Undeposited Funds Inventory Asset Payroll Asset" at bounding box center [355, 227] width 205 height 15
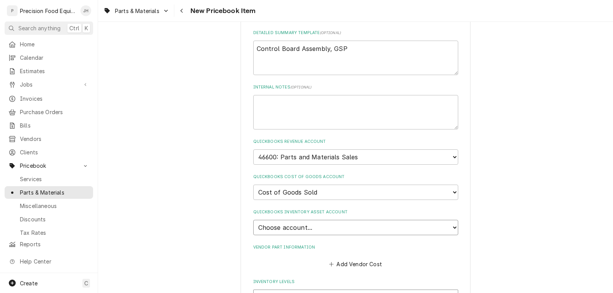
select select "80000022-1210145225"
click at [253, 220] on select "Choose account... Undeposited Funds Inventory Asset Payroll Asset" at bounding box center [355, 227] width 205 height 15
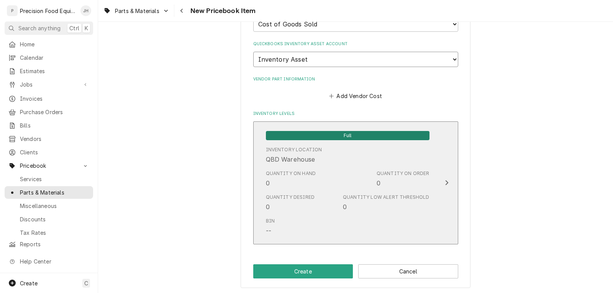
scroll to position [553, 0]
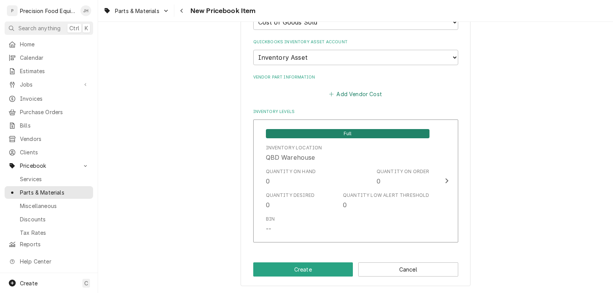
click at [349, 95] on button "Add Vendor Cost" at bounding box center [356, 94] width 56 height 11
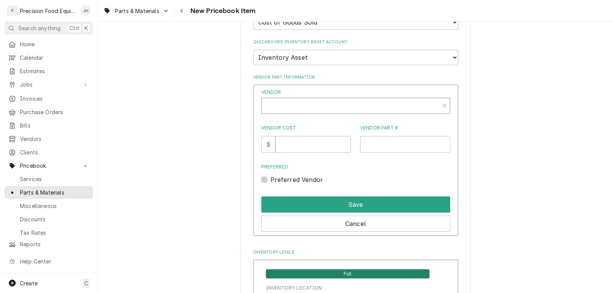
type textarea "x"
click at [293, 103] on div "Vendor" at bounding box center [350, 106] width 170 height 18
type input "nat"
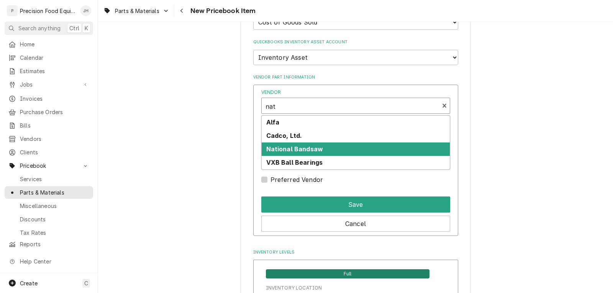
click at [298, 148] on strong "National Bandsaw" at bounding box center [294, 149] width 57 height 8
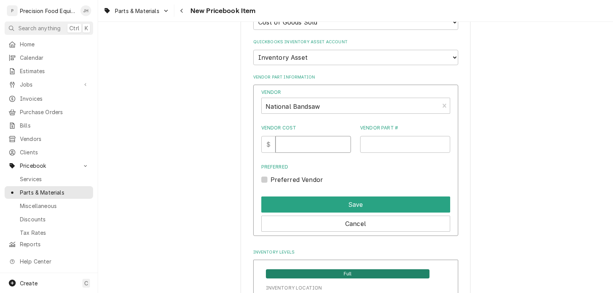
click at [320, 146] on input "Vendor Cost" at bounding box center [312, 144] width 75 height 17
type input "250"
paste input "BZ045"
type input "BZ045"
click at [293, 180] on label "Preferred Vendor" at bounding box center [296, 179] width 53 height 9
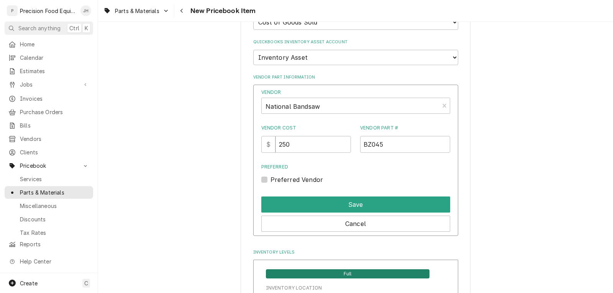
click at [293, 180] on input "Preferred" at bounding box center [364, 183] width 189 height 17
checkbox input "true"
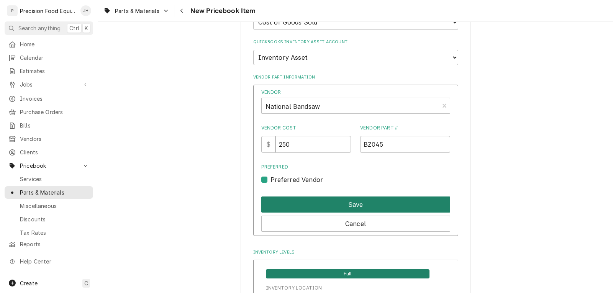
click at [326, 202] on button "Save" at bounding box center [355, 204] width 189 height 16
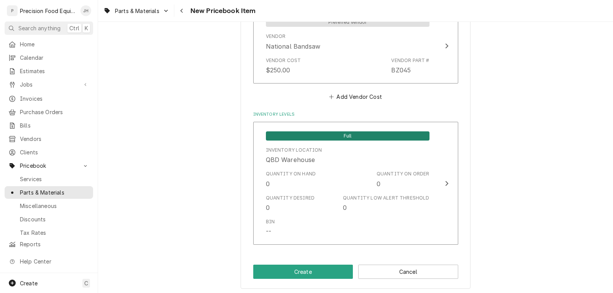
scroll to position [632, 0]
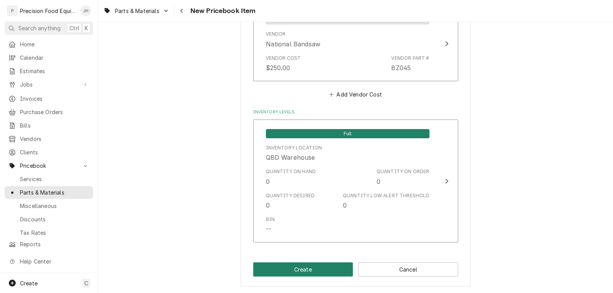
click at [313, 267] on button "Create" at bounding box center [303, 269] width 100 height 14
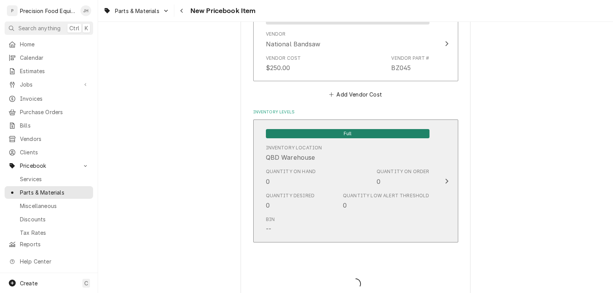
type textarea "x"
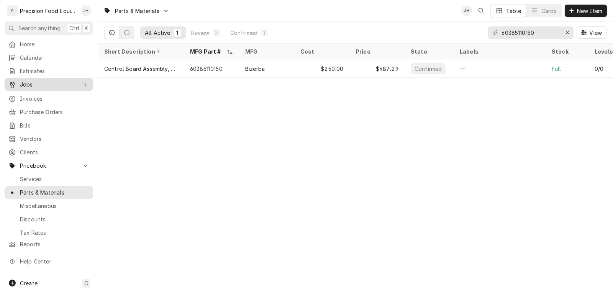
click at [29, 84] on span "Jobs" at bounding box center [49, 84] width 58 height 8
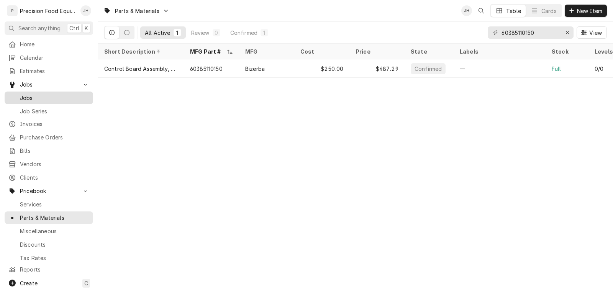
click at [26, 100] on link "Jobs" at bounding box center [49, 98] width 88 height 13
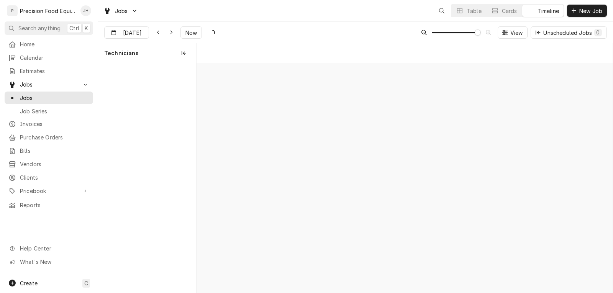
scroll to position [0, 8242]
